Goal: Task Accomplishment & Management: Use online tool/utility

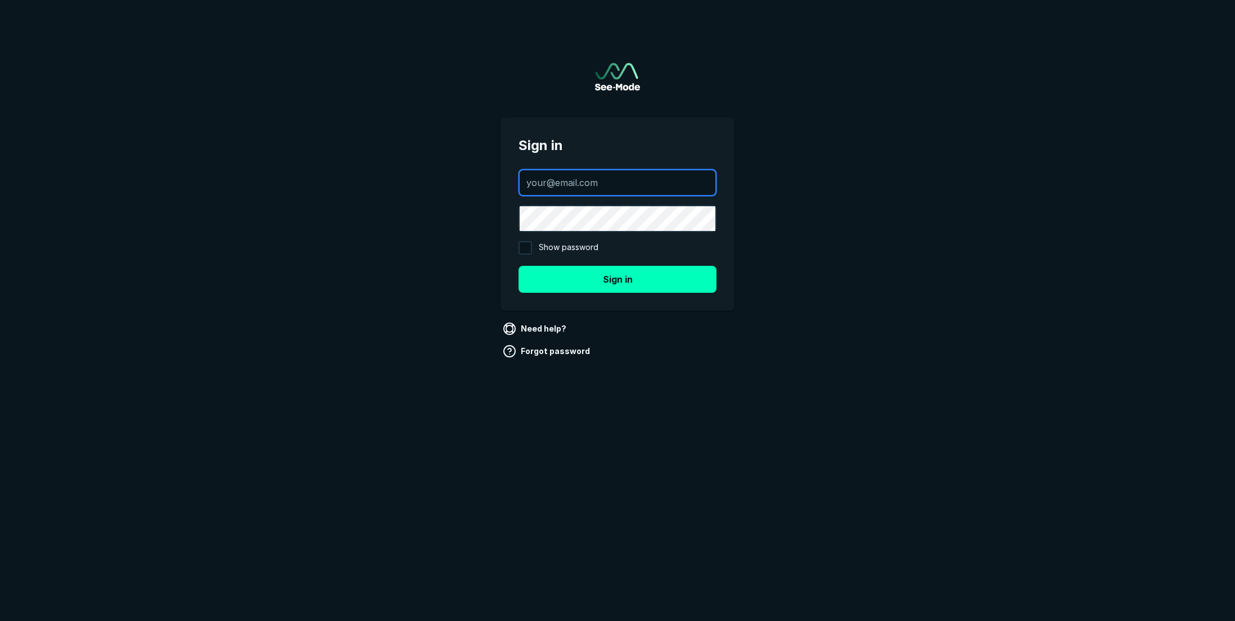
drag, startPoint x: 553, startPoint y: 184, endPoint x: 561, endPoint y: 184, distance: 7.9
click at [553, 184] on input "text" at bounding box center [617, 182] width 196 height 25
paste input "[EMAIL_ADDRESS][DOMAIN_NAME]"
type input "[EMAIL_ADDRESS][DOMAIN_NAME]"
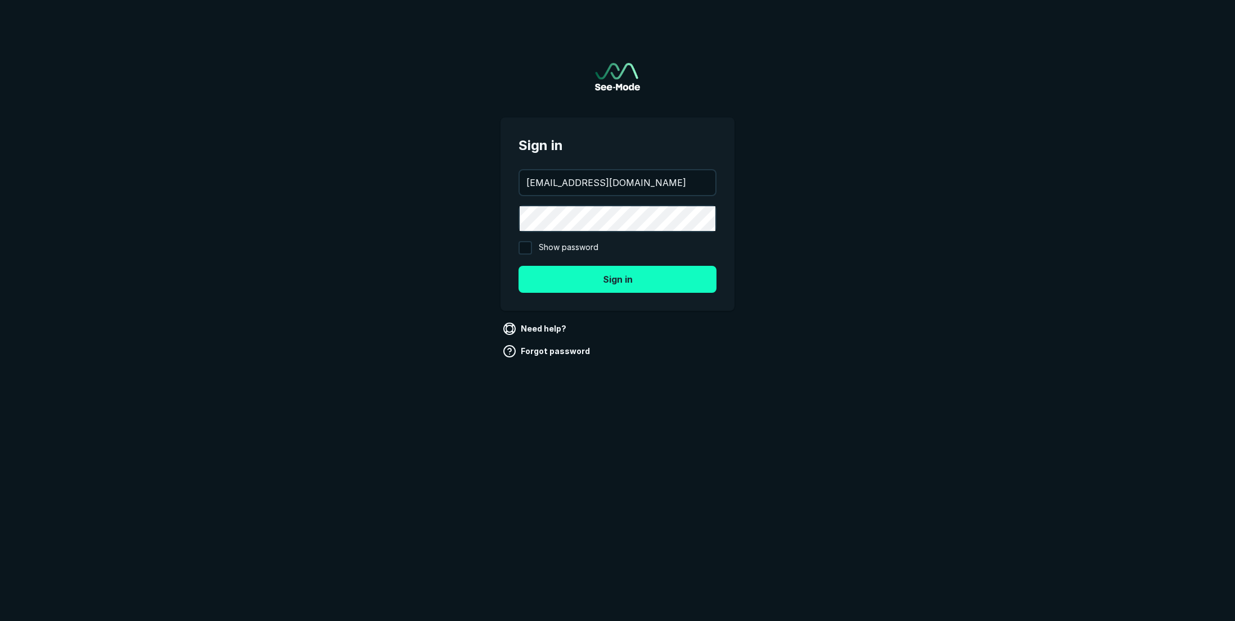
click at [605, 278] on button "Sign in" at bounding box center [617, 279] width 198 height 27
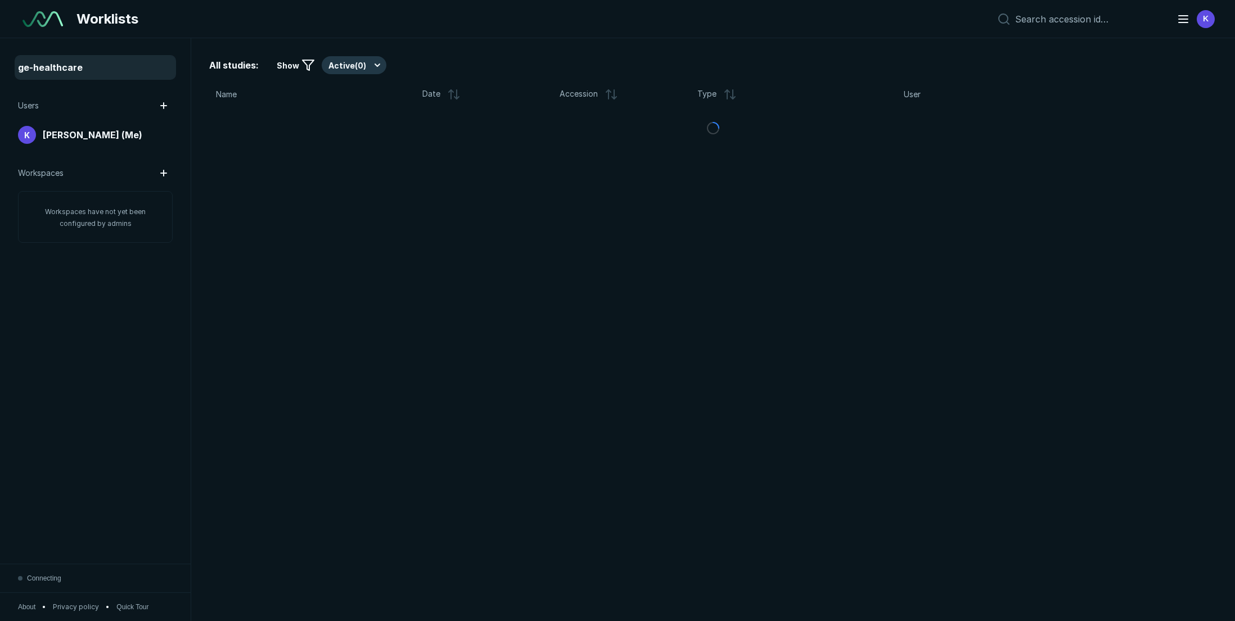
scroll to position [3865, 5961]
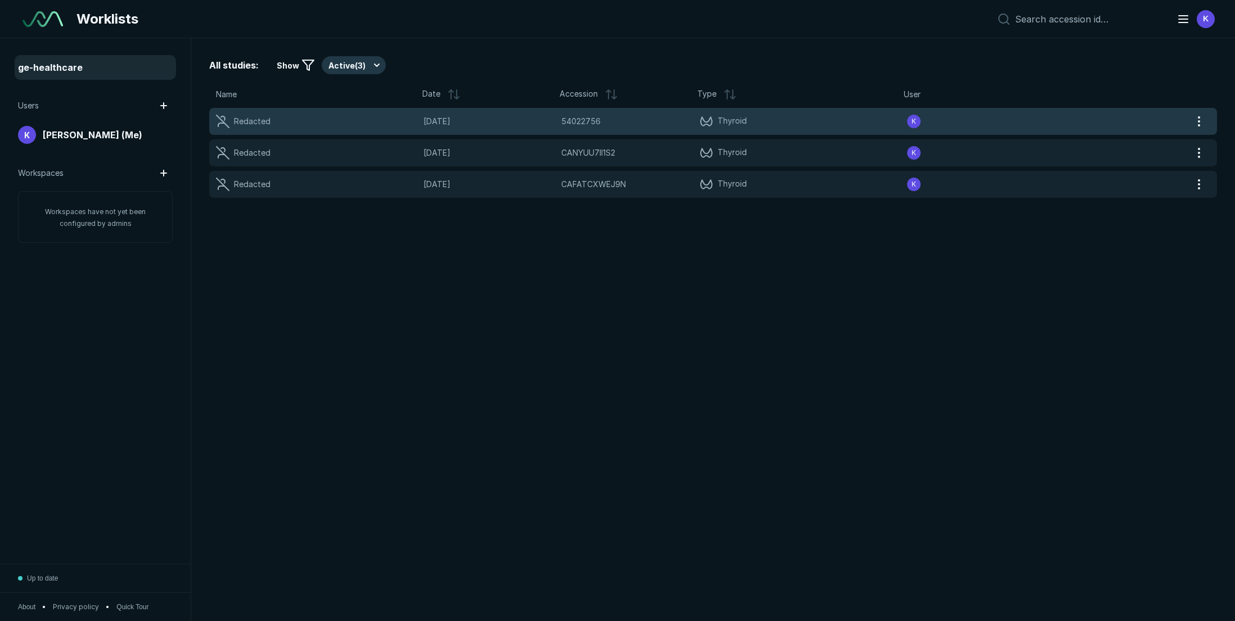
click at [259, 122] on div "Redacted" at bounding box center [252, 121] width 37 height 12
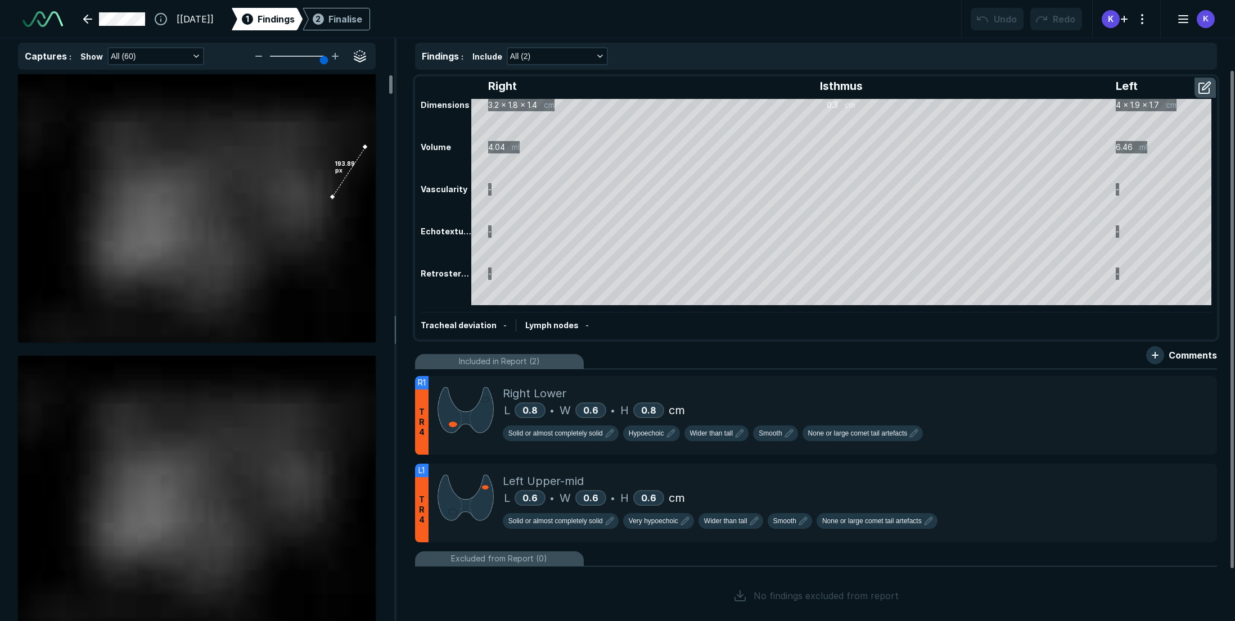
scroll to position [4045, 7001]
